Goal: Task Accomplishment & Management: Use online tool/utility

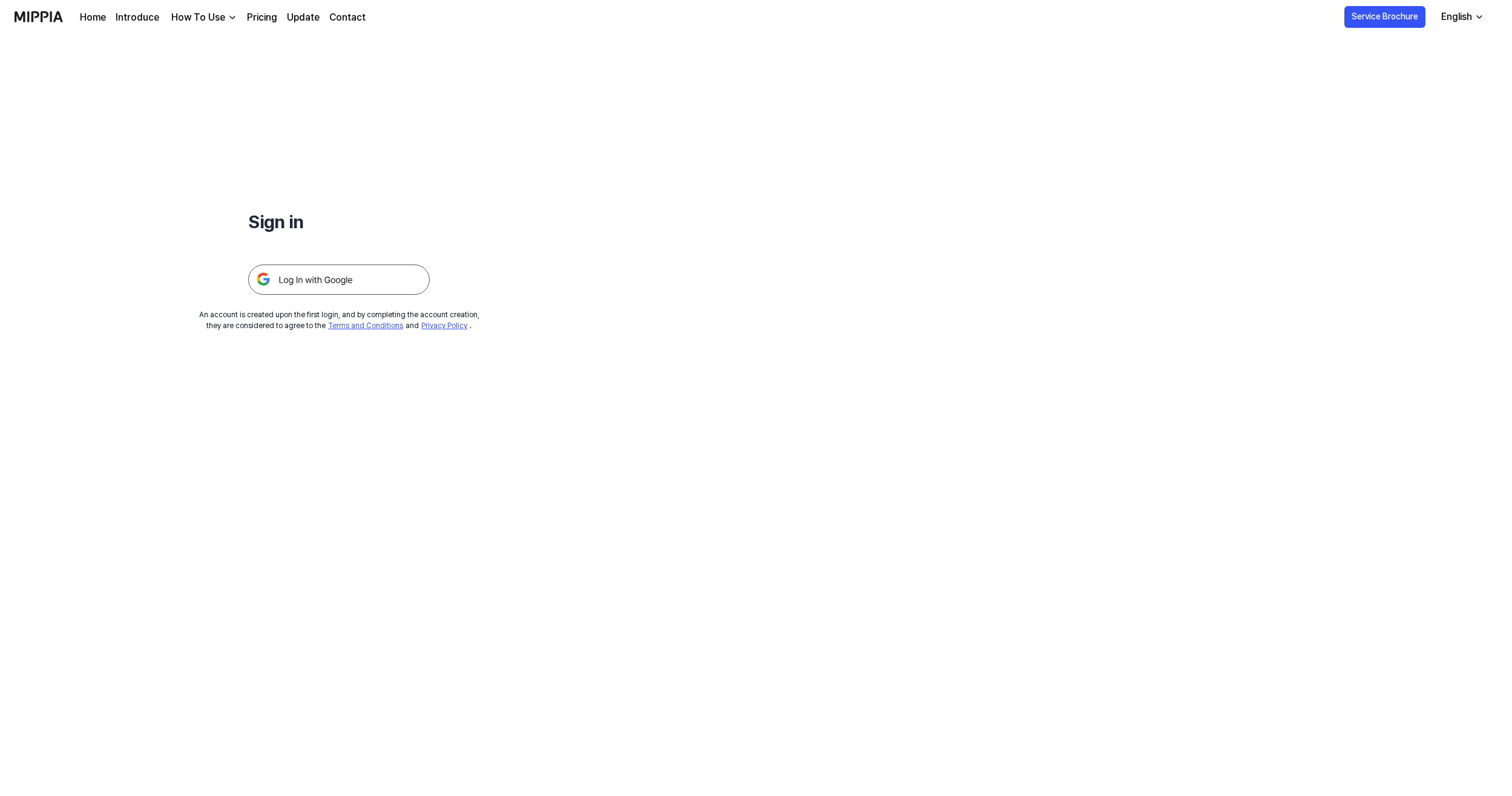
click at [378, 280] on img at bounding box center [339, 279] width 182 height 30
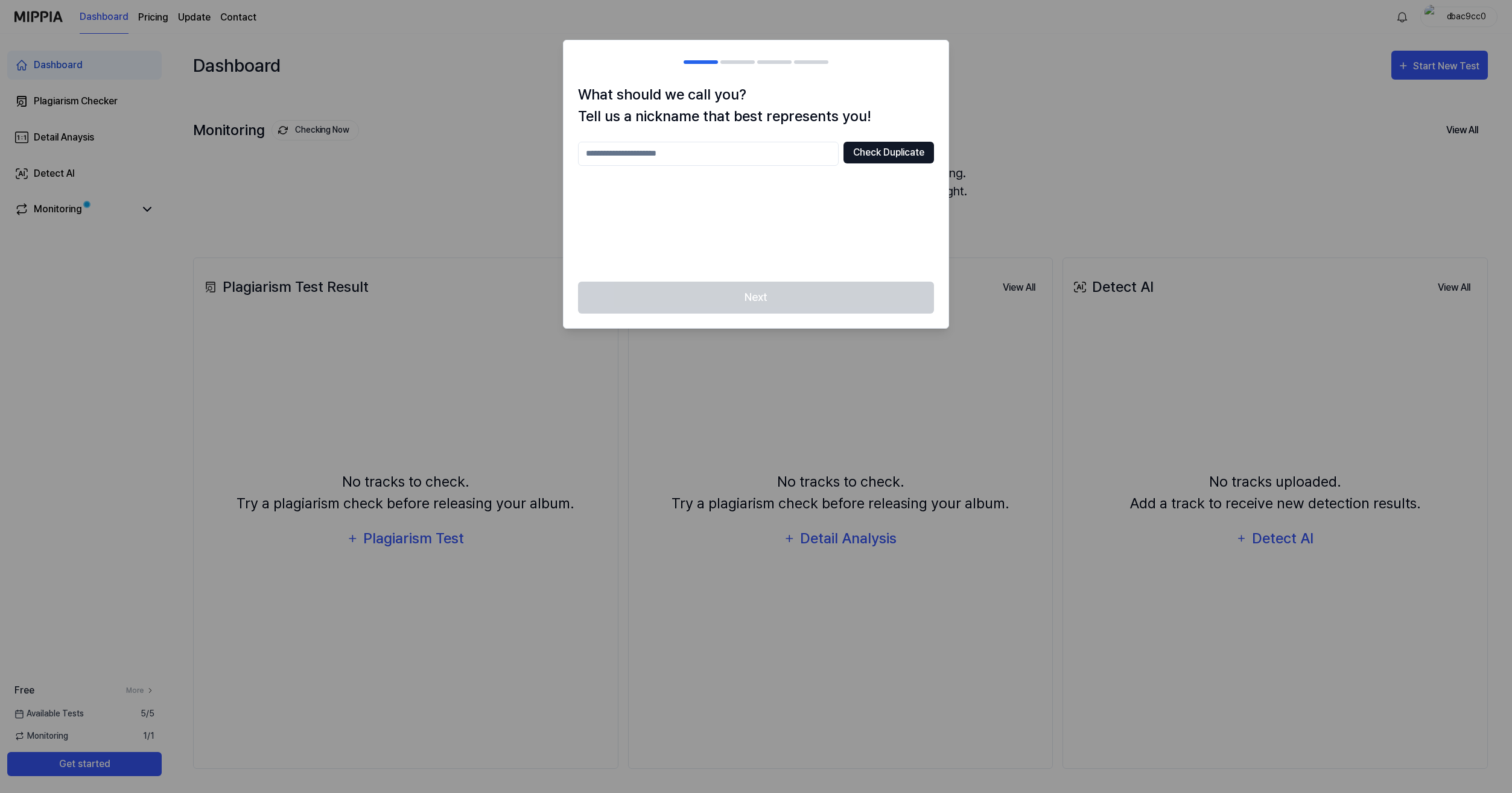
click at [893, 152] on button "Check Duplicate" at bounding box center [888, 152] width 90 height 22
click at [669, 152] on input "text" at bounding box center [708, 154] width 261 height 24
type input "*"
type input "**********"
click at [885, 158] on button "Check Duplicate" at bounding box center [888, 152] width 90 height 22
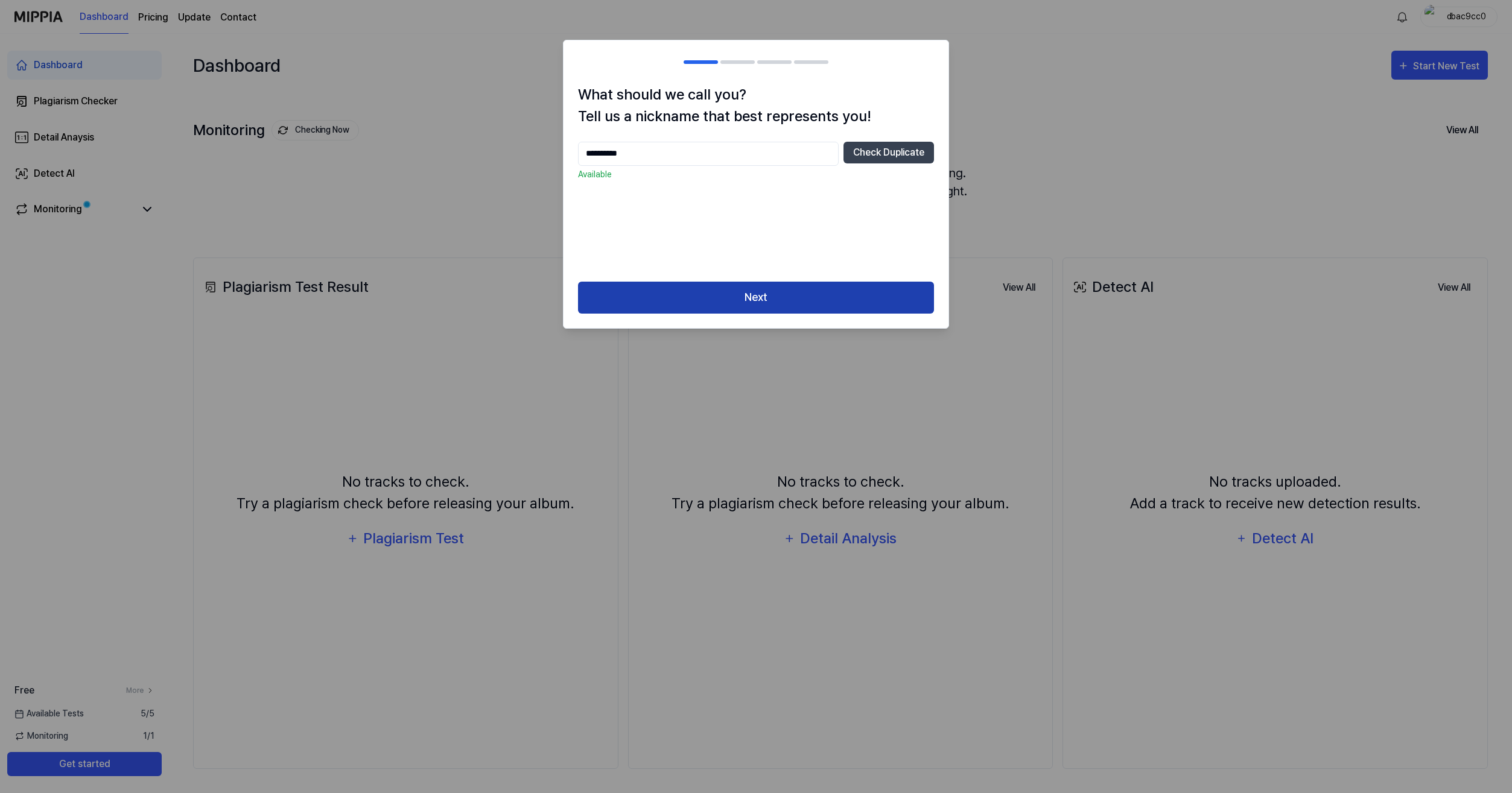
click at [742, 294] on button "Next" at bounding box center [756, 297] width 356 height 32
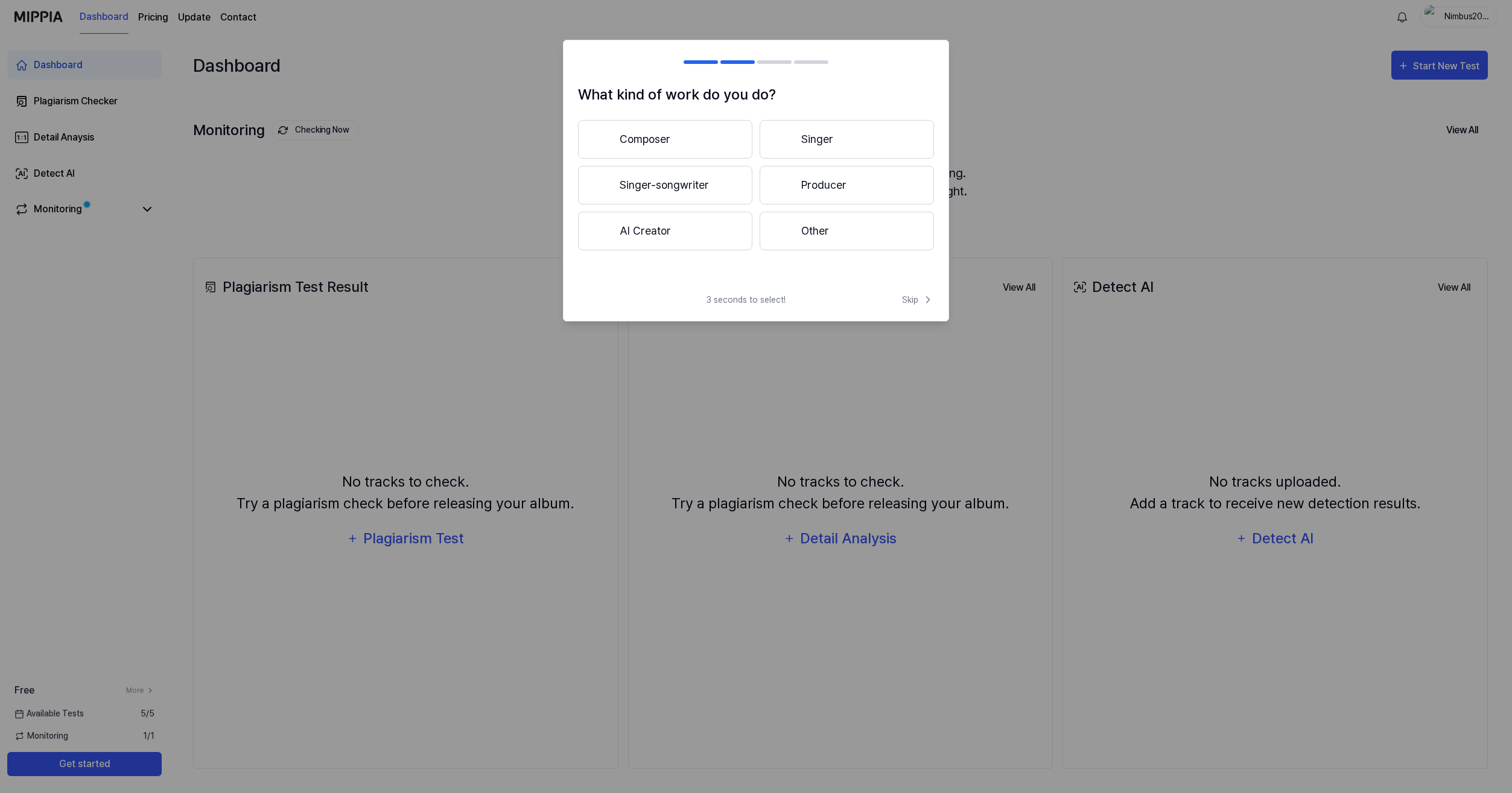
click at [699, 136] on button "Composer" at bounding box center [665, 139] width 174 height 39
click at [697, 189] on button "Less than 3 years" at bounding box center [665, 185] width 174 height 39
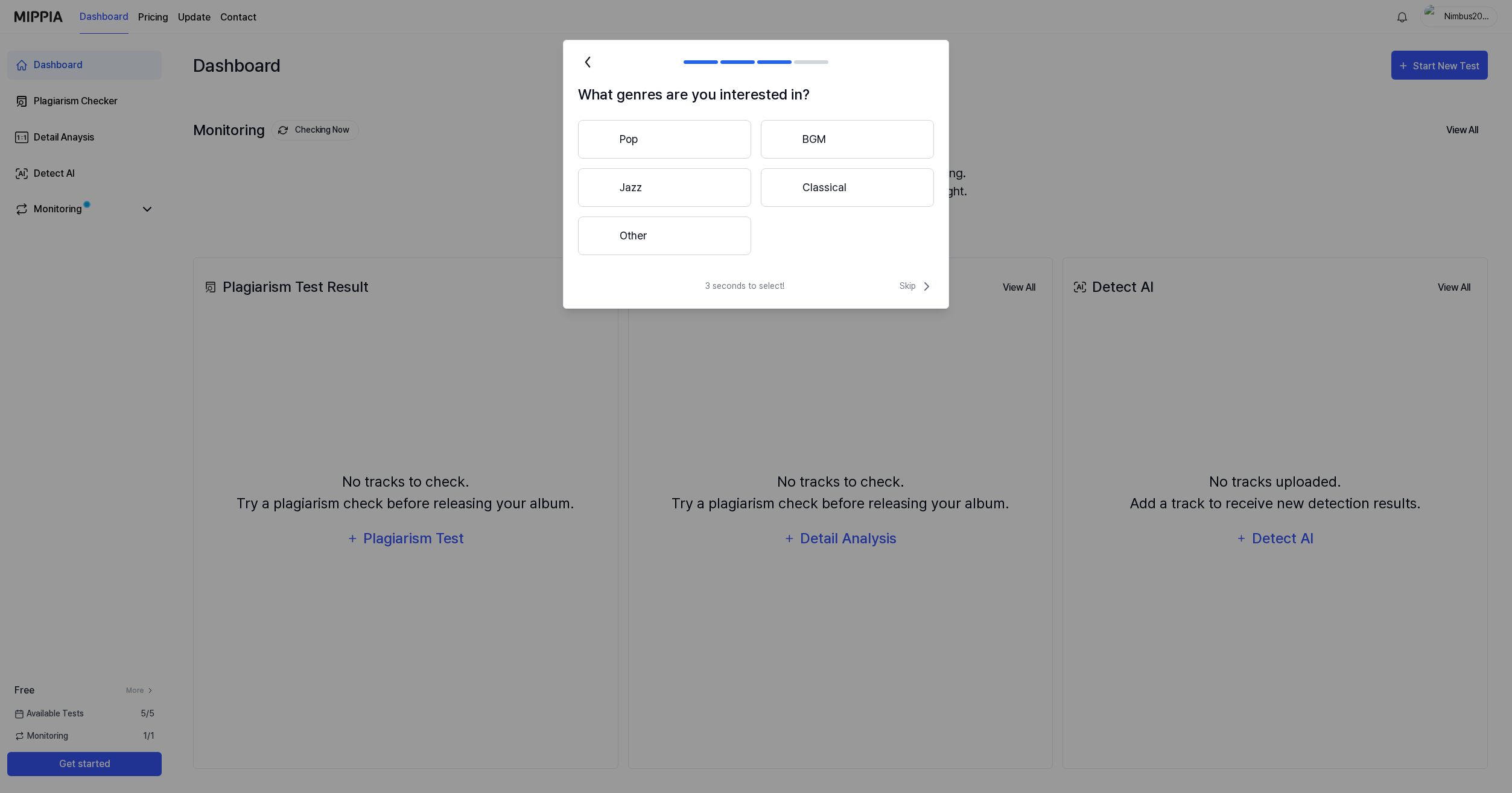
click at [697, 146] on button "Pop" at bounding box center [664, 139] width 173 height 39
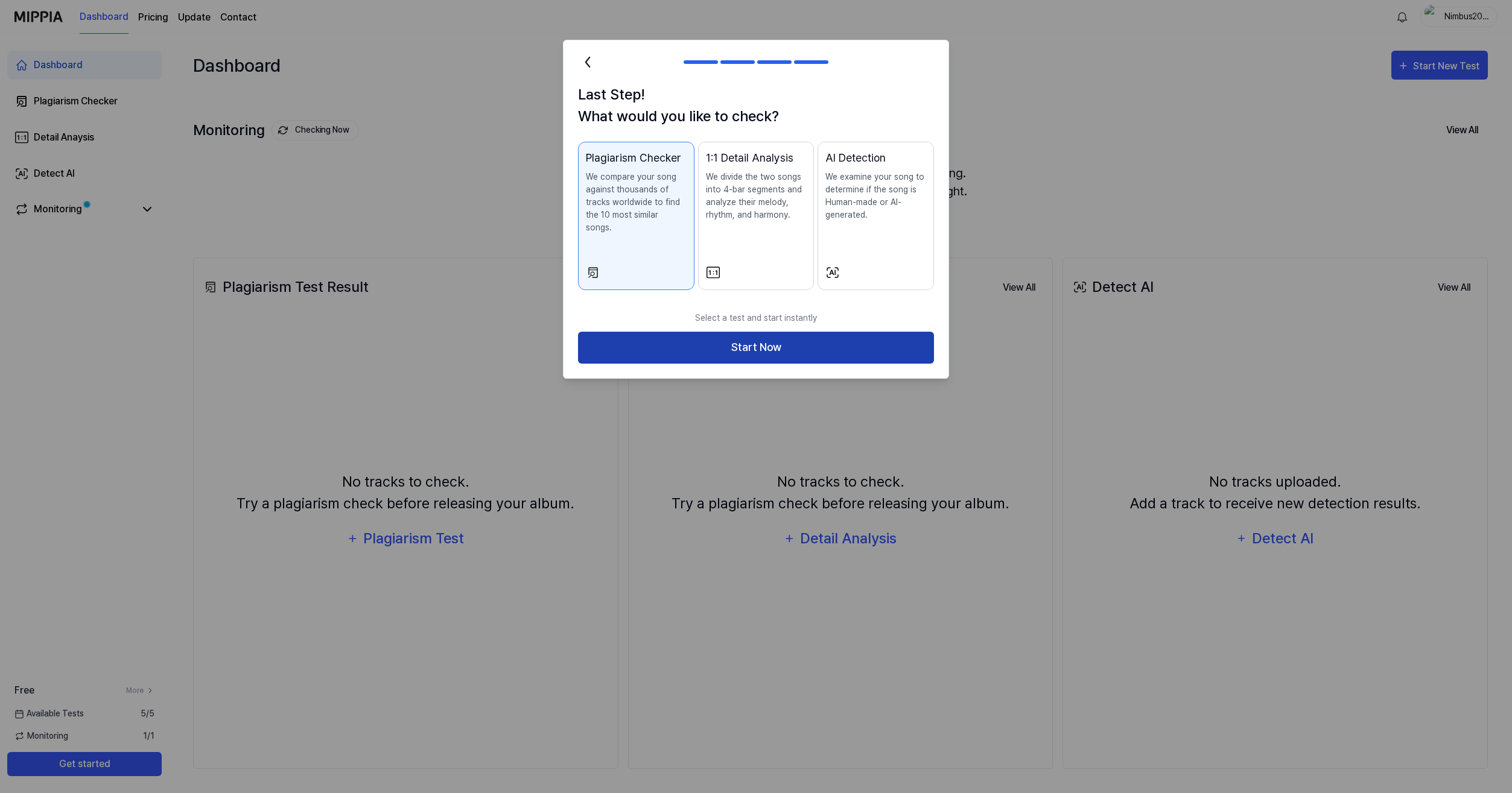
click at [762, 336] on button "Start Now" at bounding box center [756, 347] width 356 height 32
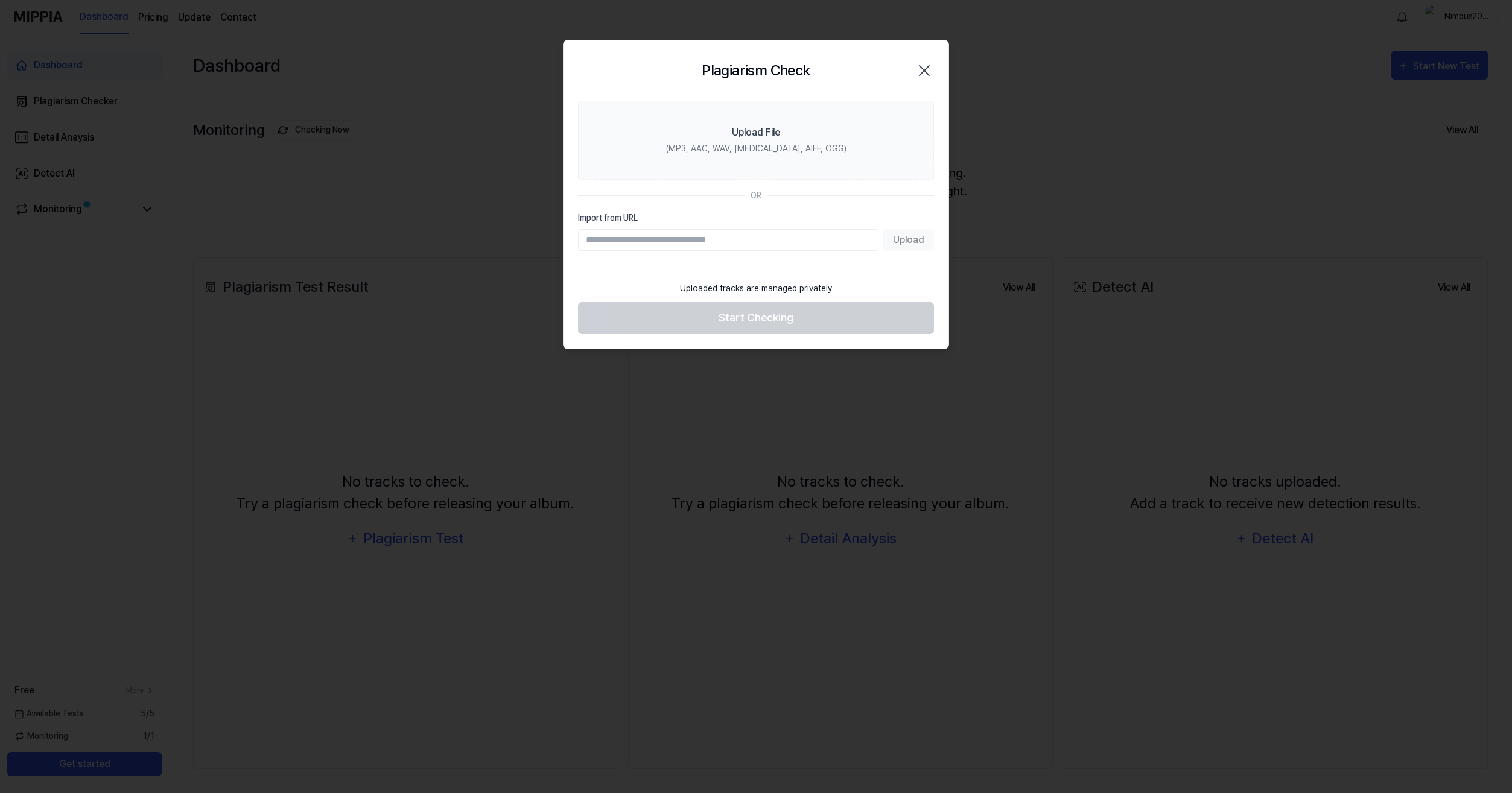
click at [924, 66] on icon "button" at bounding box center [924, 71] width 19 height 19
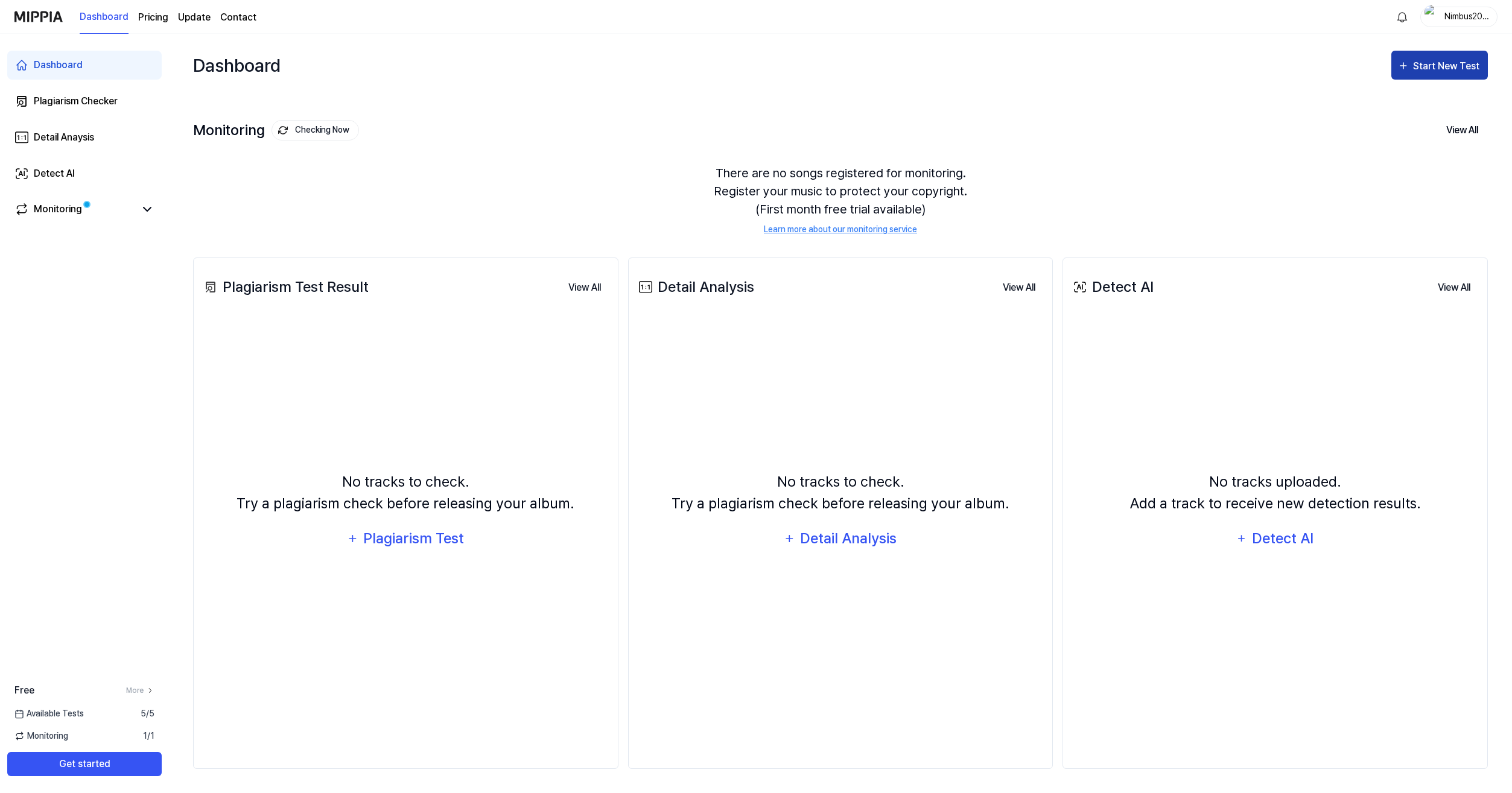
click at [1433, 64] on div "Start New Test" at bounding box center [1447, 66] width 69 height 15
click at [1409, 104] on div "Plagiarism test" at bounding box center [1424, 103] width 105 height 15
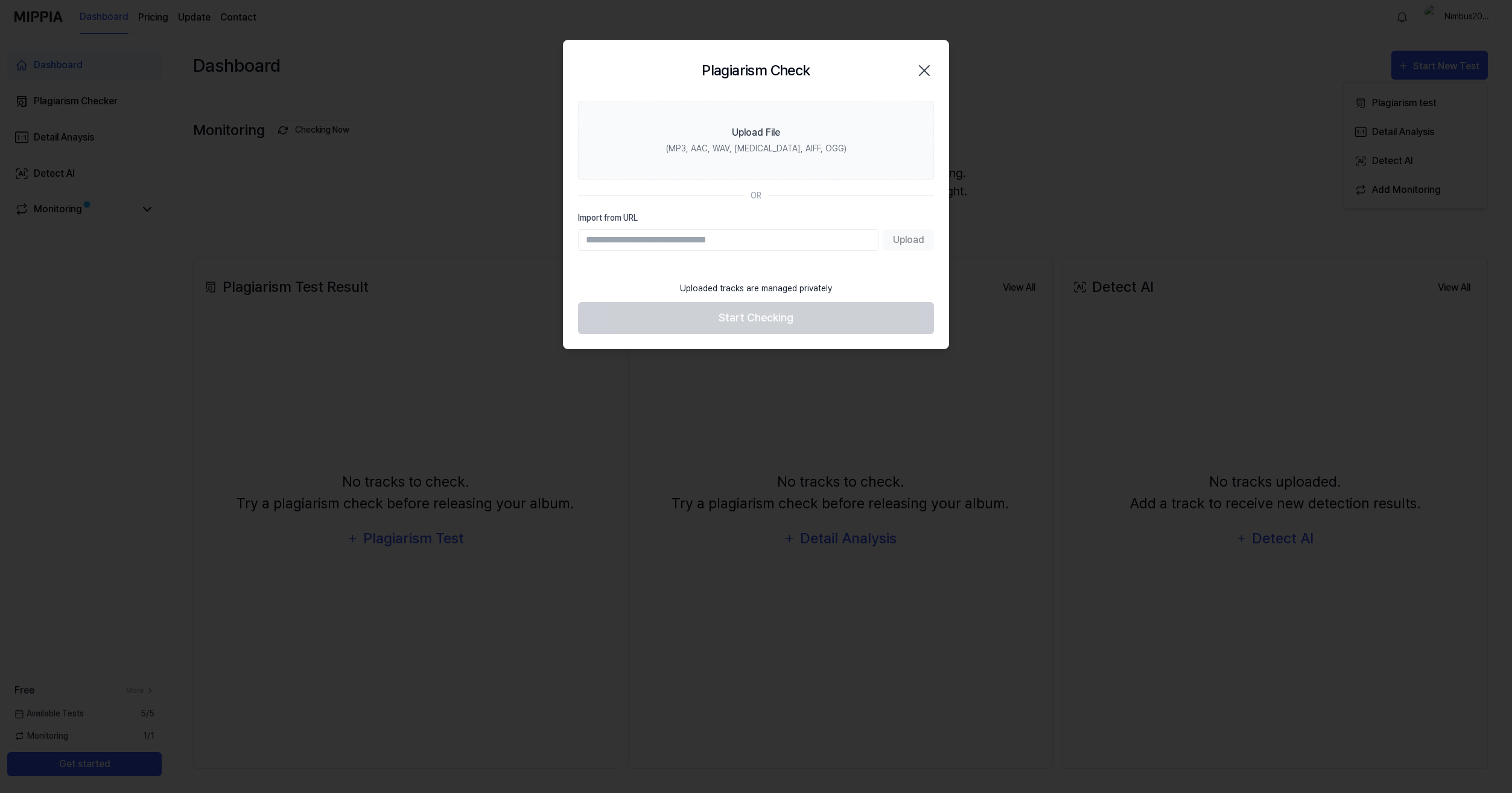
click at [925, 67] on icon "button" at bounding box center [924, 71] width 19 height 19
